Goal: Task Accomplishment & Management: Complete application form

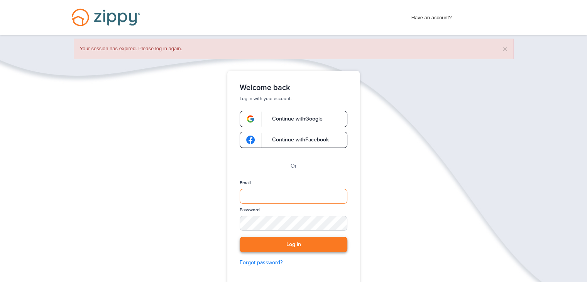
type input "**********"
click at [314, 237] on button "Log in" at bounding box center [294, 244] width 108 height 16
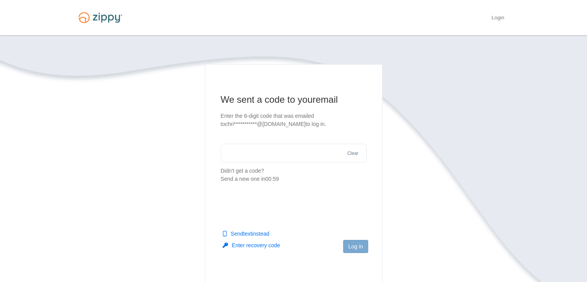
click at [266, 152] on input "text" at bounding box center [294, 152] width 146 height 19
type input "******"
click at [355, 245] on button "Log in" at bounding box center [355, 246] width 25 height 13
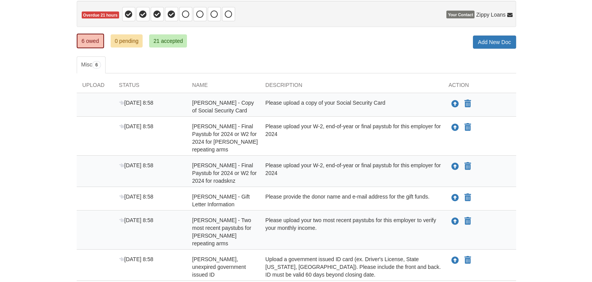
scroll to position [116, 0]
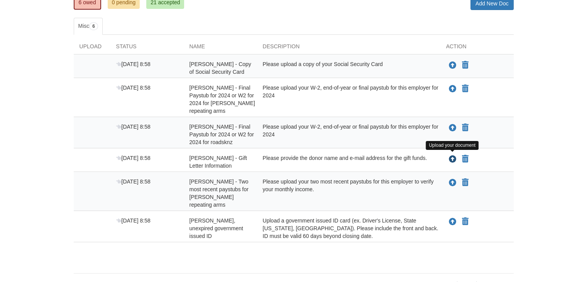
click at [452, 159] on icon "Upload christopher rieber - Gift Letter Information" at bounding box center [453, 159] width 8 height 8
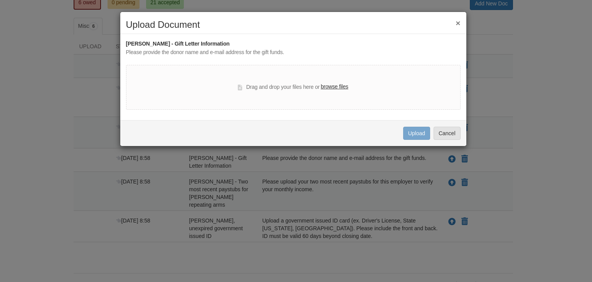
click at [457, 22] on button "×" at bounding box center [458, 23] width 5 height 8
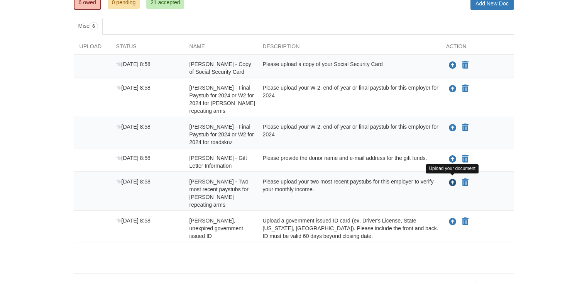
click at [452, 180] on icon "Upload christopher rieber - Two most recent paystubs for henry repeating arms" at bounding box center [453, 183] width 8 height 8
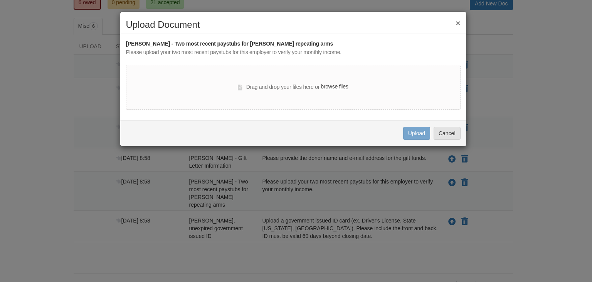
drag, startPoint x: 307, startPoint y: 90, endPoint x: 314, endPoint y: 88, distance: 7.9
click at [307, 89] on div "Drag and drop your files here or browse files" at bounding box center [293, 87] width 110 height 9
click at [341, 85] on label "browse files" at bounding box center [334, 87] width 27 height 8
click at [0, 0] on input "browse files" at bounding box center [0, 0] width 0 height 0
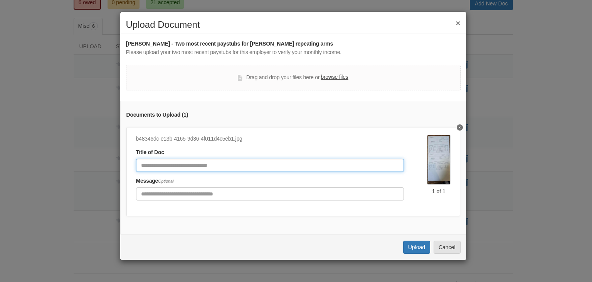
click at [333, 161] on input "Document Title" at bounding box center [270, 165] width 268 height 13
type input "**********"
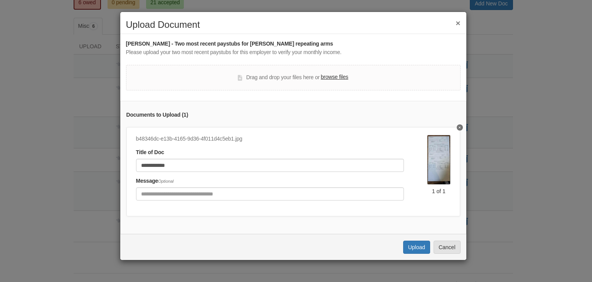
click at [356, 154] on div "**********" at bounding box center [270, 160] width 268 height 24
click at [410, 250] on button "Upload" at bounding box center [416, 246] width 27 height 13
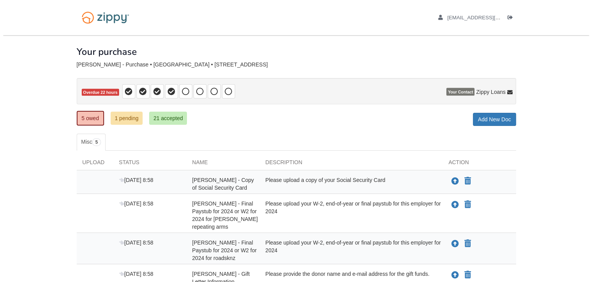
scroll to position [98, 0]
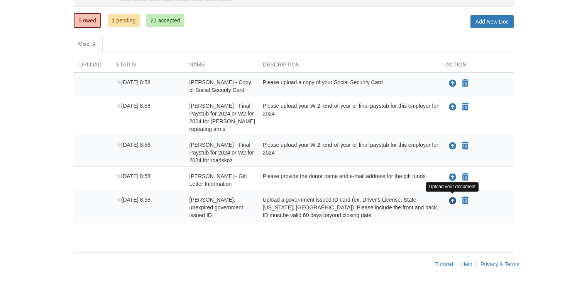
click at [454, 201] on icon "Upload christopher rieber - Valid, unexpired government issued ID" at bounding box center [453, 201] width 8 height 8
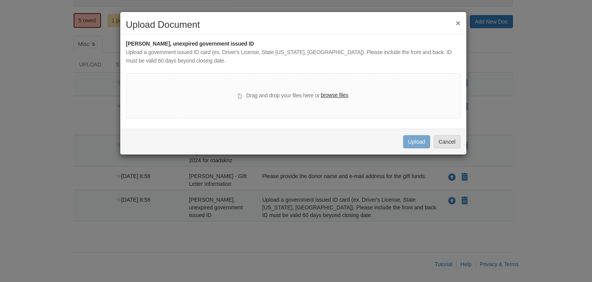
click at [333, 95] on label "browse files" at bounding box center [334, 95] width 27 height 8
click at [0, 0] on input "browse files" at bounding box center [0, 0] width 0 height 0
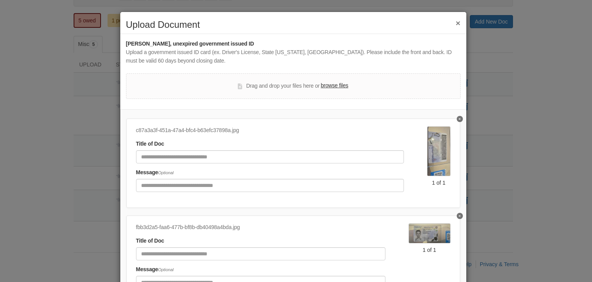
scroll to position [3, 0]
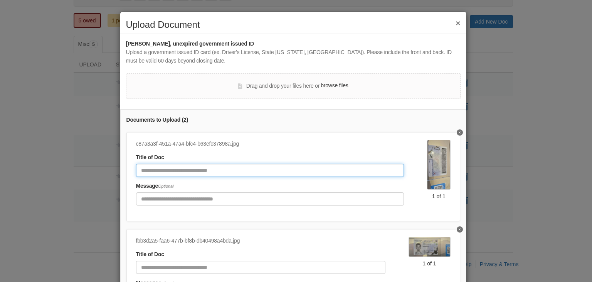
click at [252, 170] on input "Document Title" at bounding box center [270, 170] width 268 height 13
type input "****"
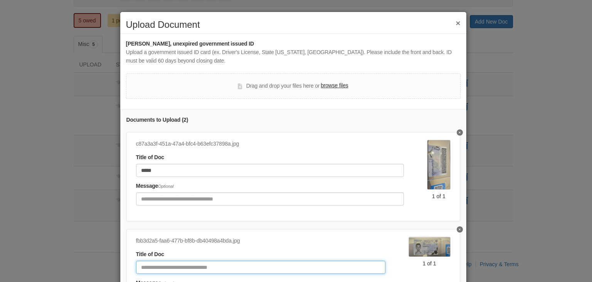
click at [216, 267] on input "Document Title" at bounding box center [261, 266] width 250 height 13
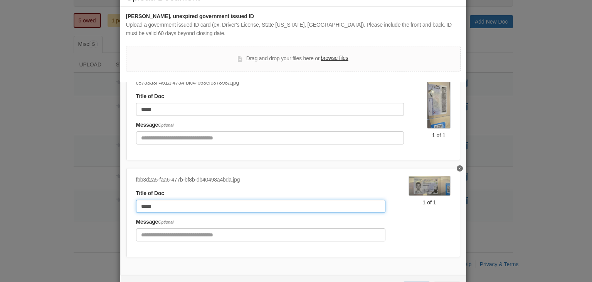
scroll to position [58, 0]
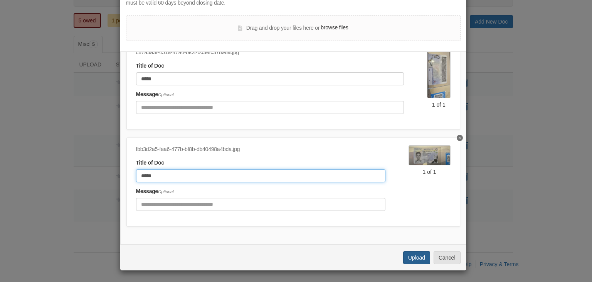
type input "*****"
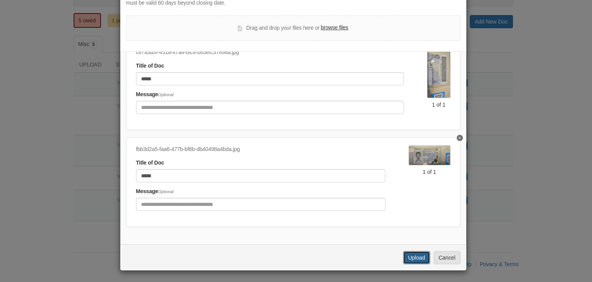
click at [416, 262] on button "Upload" at bounding box center [416, 257] width 27 height 13
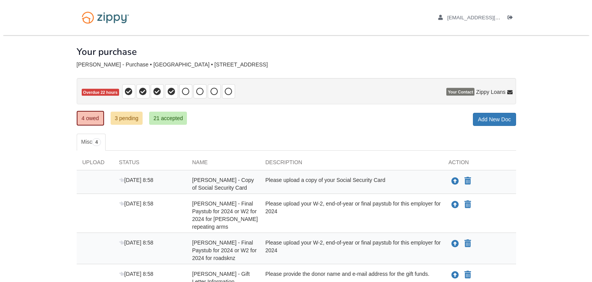
scroll to position [66, 0]
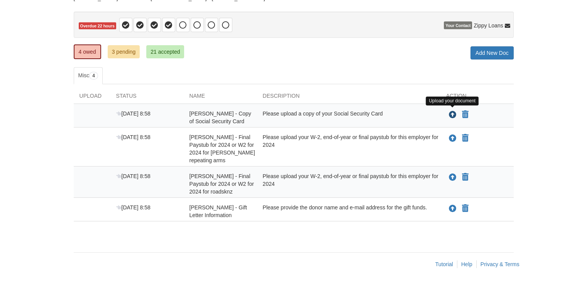
click at [452, 111] on icon "Upload christopher rieber - Copy of Social Security Card" at bounding box center [453, 115] width 8 height 8
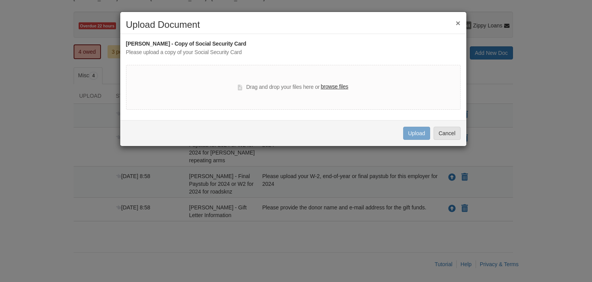
click at [331, 82] on div "Drag and drop your files here or browse files" at bounding box center [293, 87] width 335 height 45
click at [332, 84] on label "browse files" at bounding box center [334, 87] width 27 height 8
click at [0, 0] on input "browse files" at bounding box center [0, 0] width 0 height 0
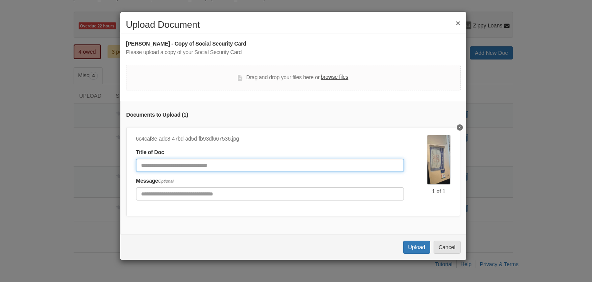
click at [314, 162] on input "Document Title" at bounding box center [270, 165] width 268 height 13
type input "*******"
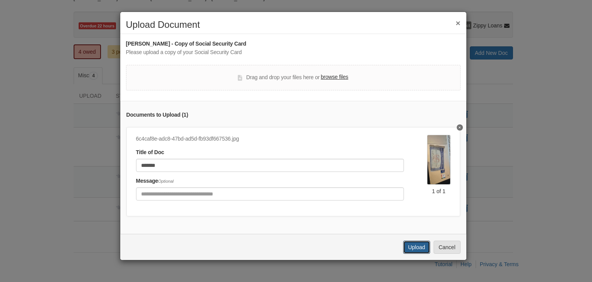
click at [422, 253] on button "Upload" at bounding box center [416, 246] width 27 height 13
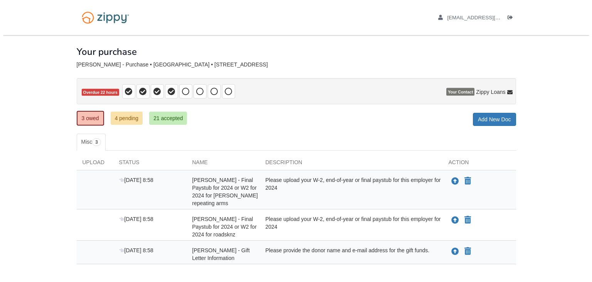
scroll to position [43, 0]
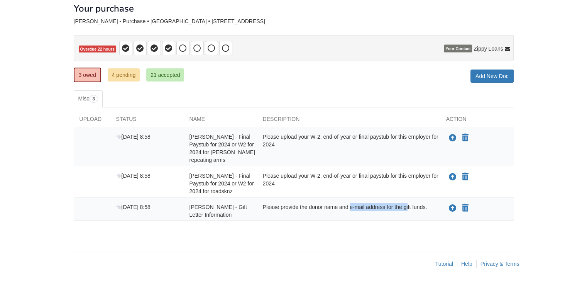
drag, startPoint x: 330, startPoint y: 206, endPoint x: 393, endPoint y: 211, distance: 63.5
click at [393, 211] on div "Please provide the donor name and e-mail address for the gift funds." at bounding box center [348, 210] width 183 height 15
click at [293, 208] on div "Please provide the donor name and e-mail address for the gift funds." at bounding box center [348, 210] width 183 height 15
click at [448, 204] on button "Upload your document" at bounding box center [452, 208] width 9 height 10
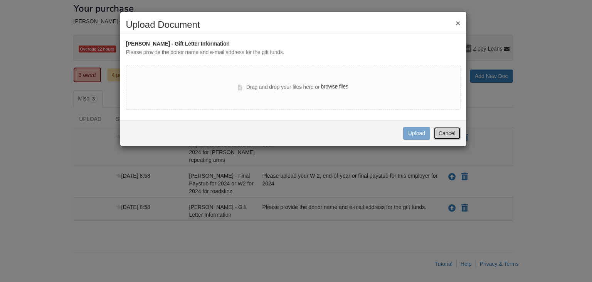
click at [452, 134] on button "Cancel" at bounding box center [447, 133] width 27 height 13
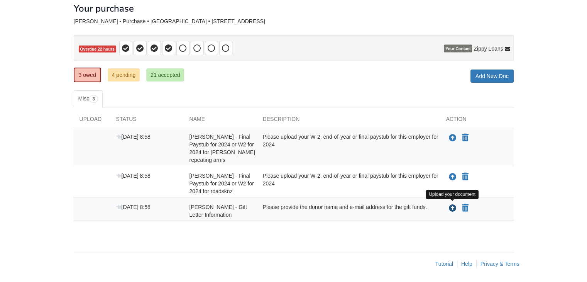
click at [451, 206] on icon "Upload christopher rieber - Gift Letter Information" at bounding box center [453, 208] width 8 height 8
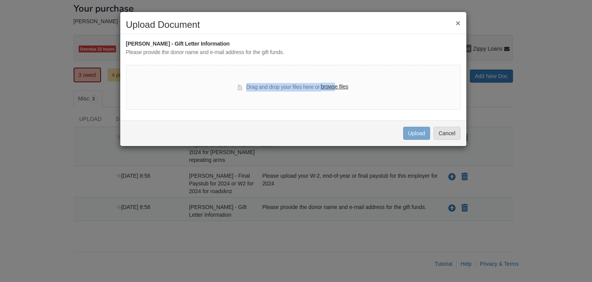
drag, startPoint x: 230, startPoint y: 79, endPoint x: 336, endPoint y: 97, distance: 108.0
click at [336, 97] on div "Drag and drop your files here or browse files" at bounding box center [293, 87] width 335 height 45
click at [341, 103] on div "Drag and drop your files here or browse files" at bounding box center [293, 87] width 335 height 45
click at [538, 115] on div "× Upload Document christopher rieber - Gift Letter Information Please provide t…" at bounding box center [296, 141] width 592 height 282
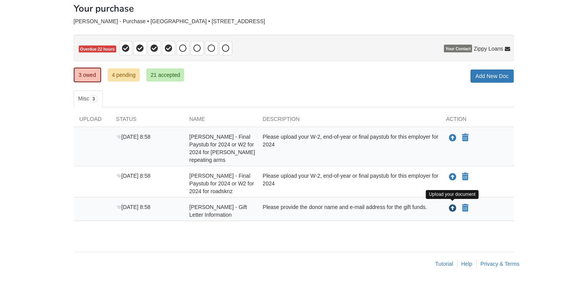
click at [451, 204] on icon "Upload christopher rieber - Gift Letter Information" at bounding box center [453, 208] width 8 height 8
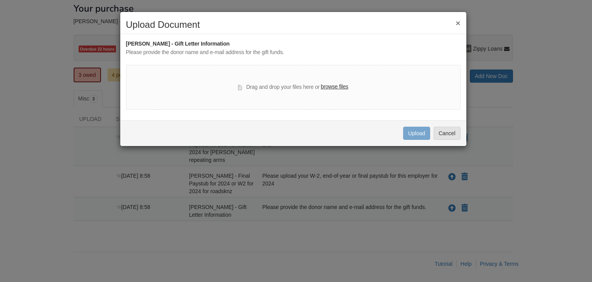
click at [326, 85] on label "browse files" at bounding box center [334, 87] width 27 height 8
click at [0, 0] on input "browse files" at bounding box center [0, 0] width 0 height 0
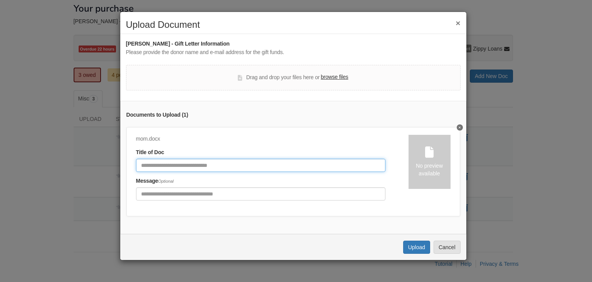
click at [252, 169] on input "Document Title" at bounding box center [261, 165] width 250 height 13
type input "*********"
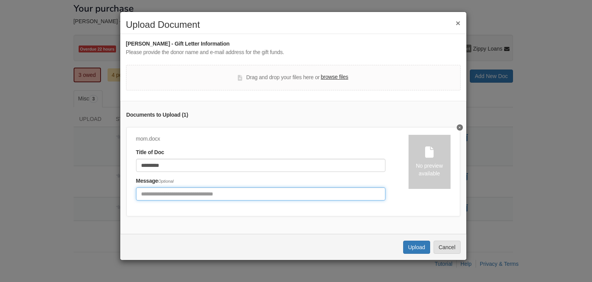
click at [245, 196] on input "Include any comments on this document" at bounding box center [261, 193] width 250 height 13
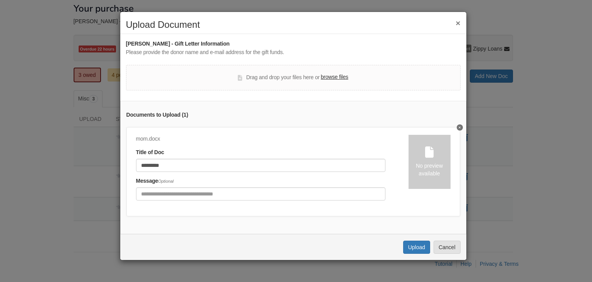
click at [432, 153] on div "No preview available" at bounding box center [430, 162] width 42 height 54
click at [415, 181] on div "No preview available" at bounding box center [430, 162] width 42 height 54
drag, startPoint x: 415, startPoint y: 181, endPoint x: 413, endPoint y: 160, distance: 21.0
click at [415, 180] on div "No preview available" at bounding box center [430, 162] width 42 height 54
click at [413, 160] on div "No preview available" at bounding box center [430, 162] width 42 height 54
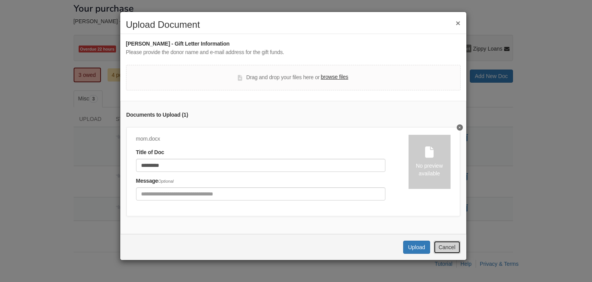
click at [452, 253] on button "Cancel" at bounding box center [447, 246] width 27 height 13
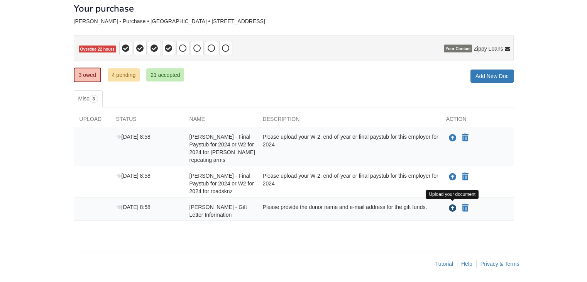
click at [452, 210] on icon "Upload christopher rieber - Gift Letter Information" at bounding box center [453, 208] width 8 height 8
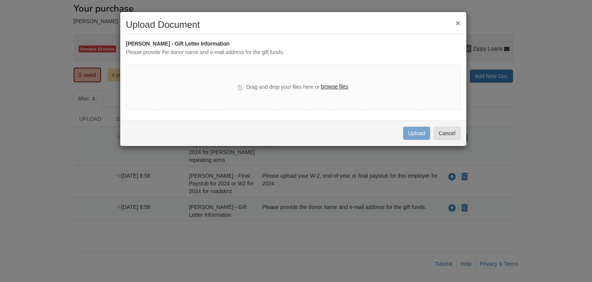
click at [332, 86] on label "browse files" at bounding box center [334, 87] width 27 height 8
click at [0, 0] on input "browse files" at bounding box center [0, 0] width 0 height 0
click at [341, 85] on label "browse files" at bounding box center [334, 87] width 27 height 8
click at [0, 0] on input "browse files" at bounding box center [0, 0] width 0 height 0
click at [446, 128] on button "Cancel" at bounding box center [447, 133] width 27 height 13
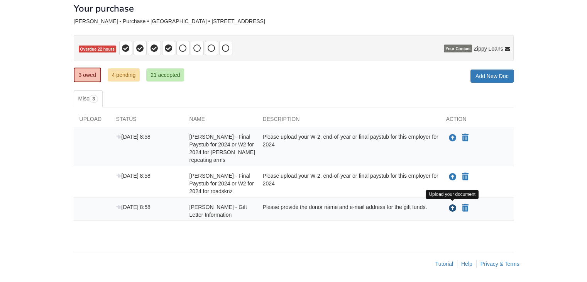
click at [452, 206] on icon "Upload christopher rieber - Gift Letter Information" at bounding box center [453, 208] width 8 height 8
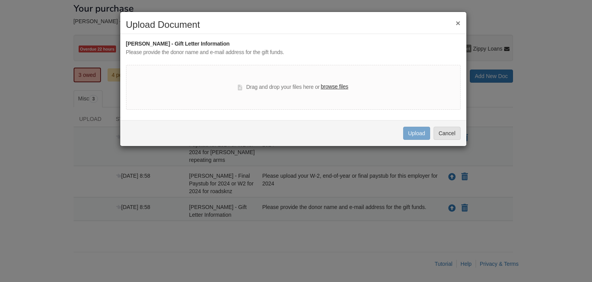
click at [332, 85] on label "browse files" at bounding box center [334, 87] width 27 height 8
click at [0, 0] on input "browse files" at bounding box center [0, 0] width 0 height 0
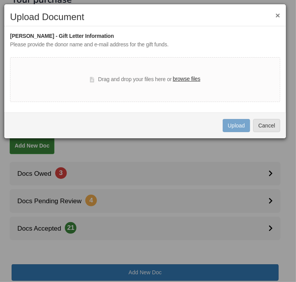
scroll to position [28, 0]
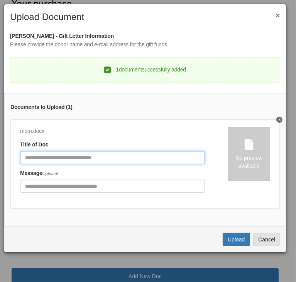
click at [115, 154] on input "Document Title" at bounding box center [112, 157] width 185 height 13
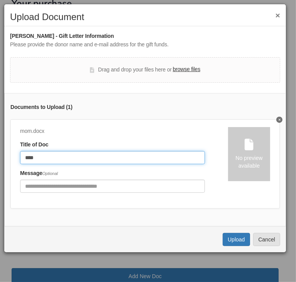
type input "*********"
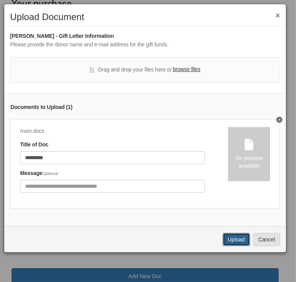
click at [242, 245] on button "Upload" at bounding box center [236, 239] width 27 height 13
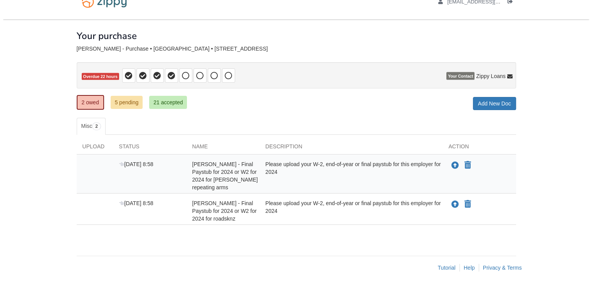
scroll to position [20, 0]
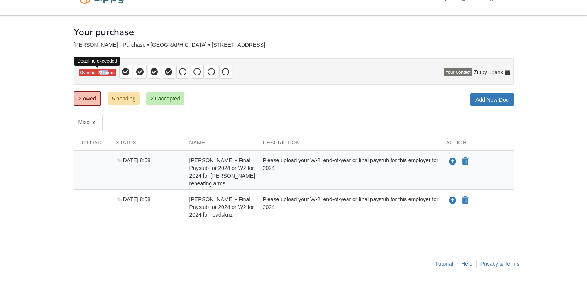
drag, startPoint x: 99, startPoint y: 73, endPoint x: 108, endPoint y: 70, distance: 10.1
click at [108, 70] on span "Overdue 22 hours" at bounding box center [97, 72] width 37 height 7
click at [110, 71] on span "Overdue 22 hours" at bounding box center [97, 72] width 37 height 7
drag, startPoint x: 86, startPoint y: 72, endPoint x: 100, endPoint y: 76, distance: 15.2
click at [100, 76] on p "Overdue 22 hours" at bounding box center [294, 71] width 440 height 26
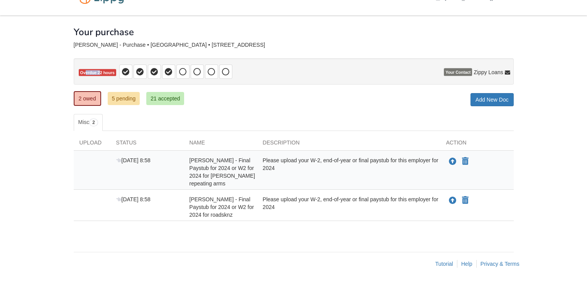
click at [99, 78] on p "Overdue 22 hours" at bounding box center [294, 71] width 440 height 26
click at [102, 82] on p "Overdue 22 hours" at bounding box center [294, 71] width 440 height 26
click at [290, 200] on icon "Upload christopher rieber - Final Paystub for 2024 or W2 for 2024 for roadsknz" at bounding box center [453, 201] width 8 height 8
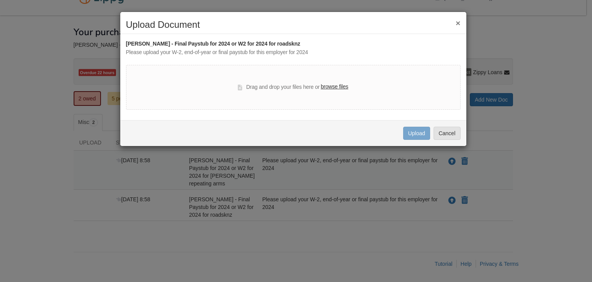
click at [290, 87] on label "browse files" at bounding box center [334, 87] width 27 height 8
click at [0, 0] on input "browse files" at bounding box center [0, 0] width 0 height 0
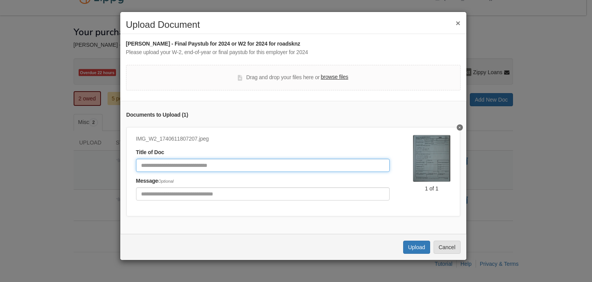
click at [208, 165] on input "Document Title" at bounding box center [263, 165] width 254 height 13
type input "**********"
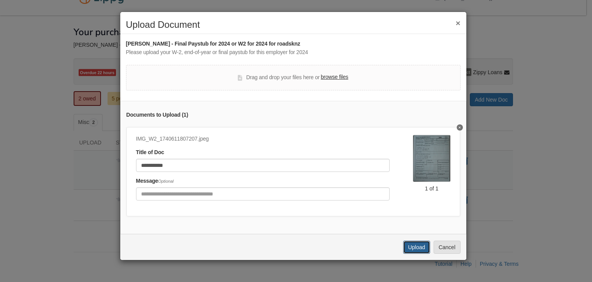
click at [290, 253] on button "Upload" at bounding box center [416, 246] width 27 height 13
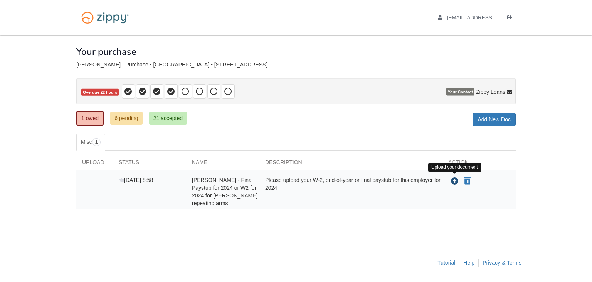
click at [456, 181] on icon "Upload christopher rieber - Final Paystub for 2024 or W2 for 2024 for henry rep…" at bounding box center [455, 181] width 8 height 8
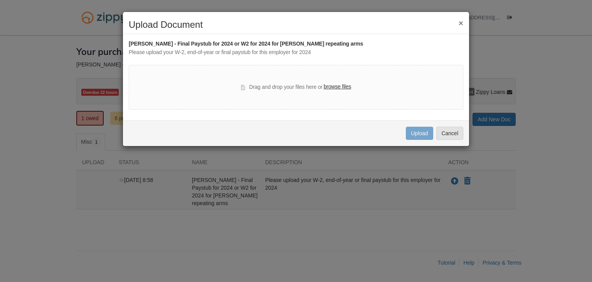
click at [335, 87] on label "browse files" at bounding box center [337, 87] width 27 height 8
click at [0, 0] on input "browse files" at bounding box center [0, 0] width 0 height 0
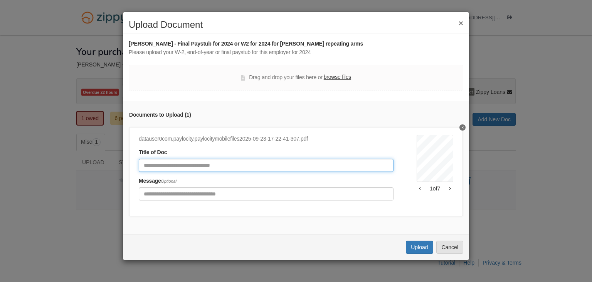
click at [322, 165] on input "Document Title" at bounding box center [266, 165] width 255 height 13
type input "********"
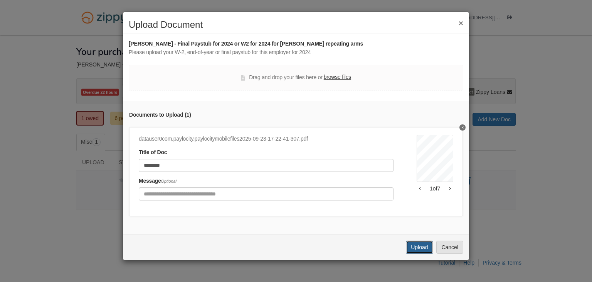
click at [417, 250] on button "Upload" at bounding box center [419, 246] width 27 height 13
